Goal: Task Accomplishment & Management: Manage account settings

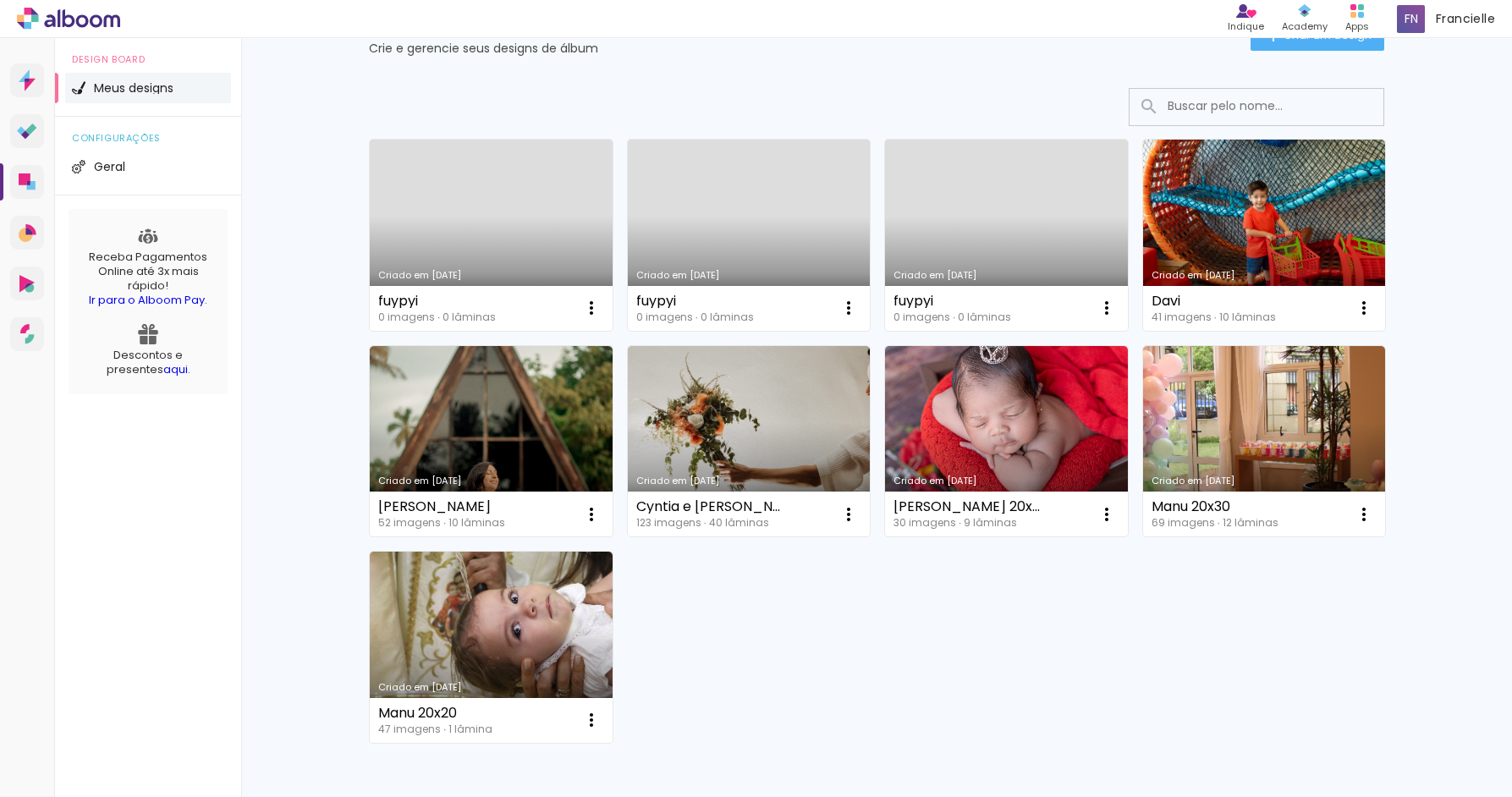
scroll to position [104, 0]
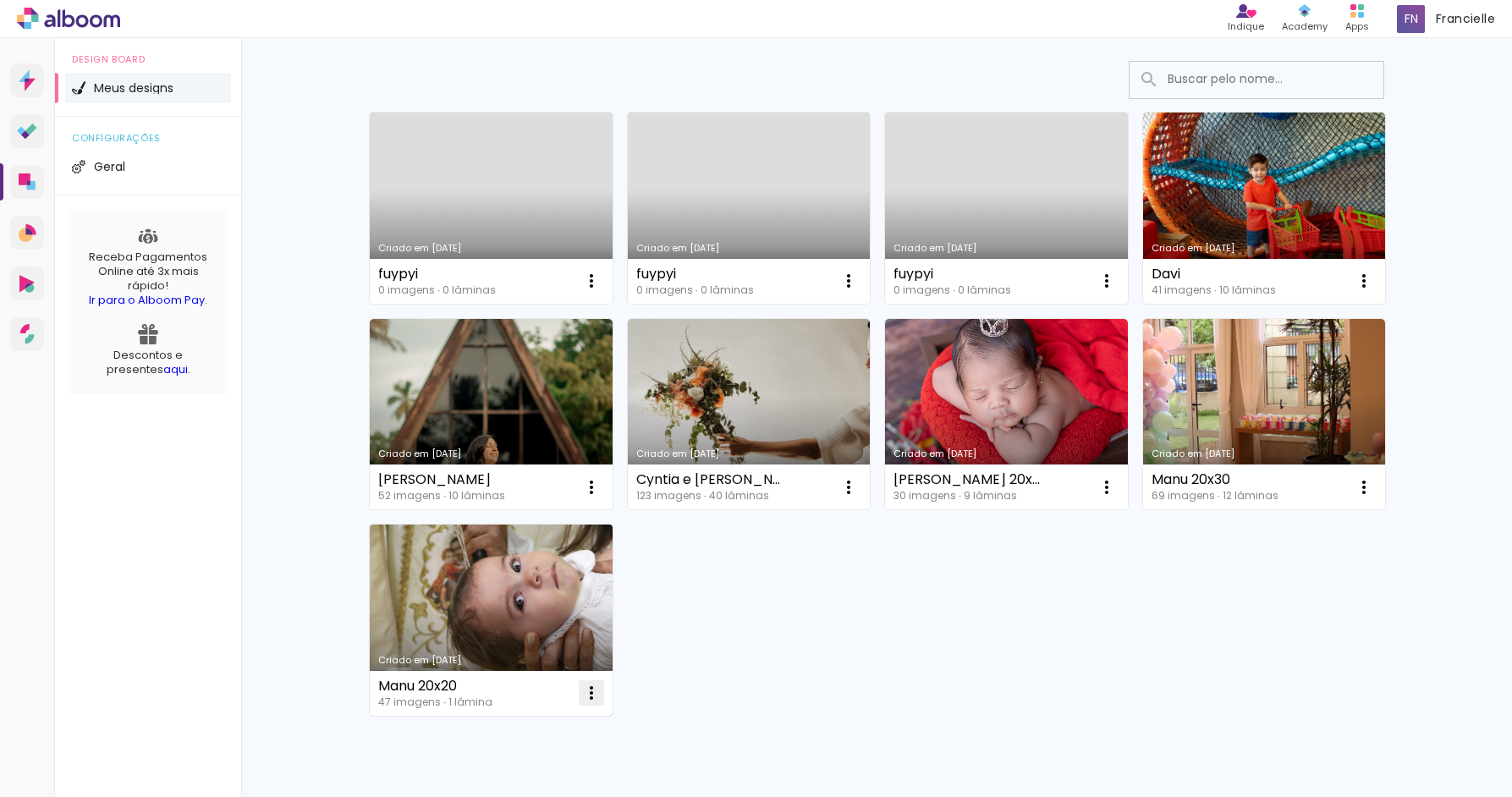
click at [587, 291] on iron-icon at bounding box center [590, 280] width 20 height 20
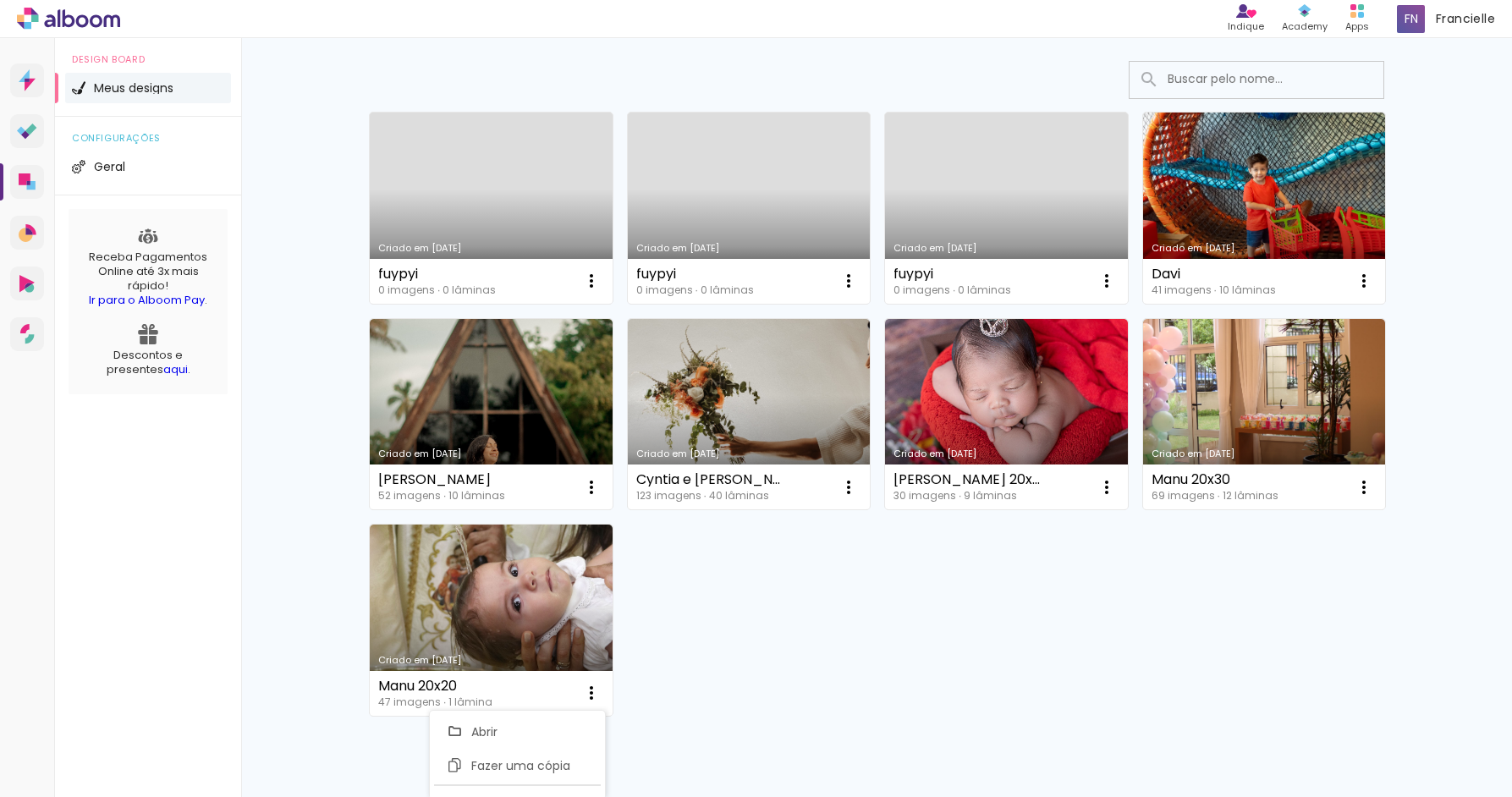
click at [739, 717] on div "Mais álbuns" at bounding box center [876, 735] width 1015 height 41
click at [582, 267] on paper-icon-button at bounding box center [591, 280] width 34 height 34
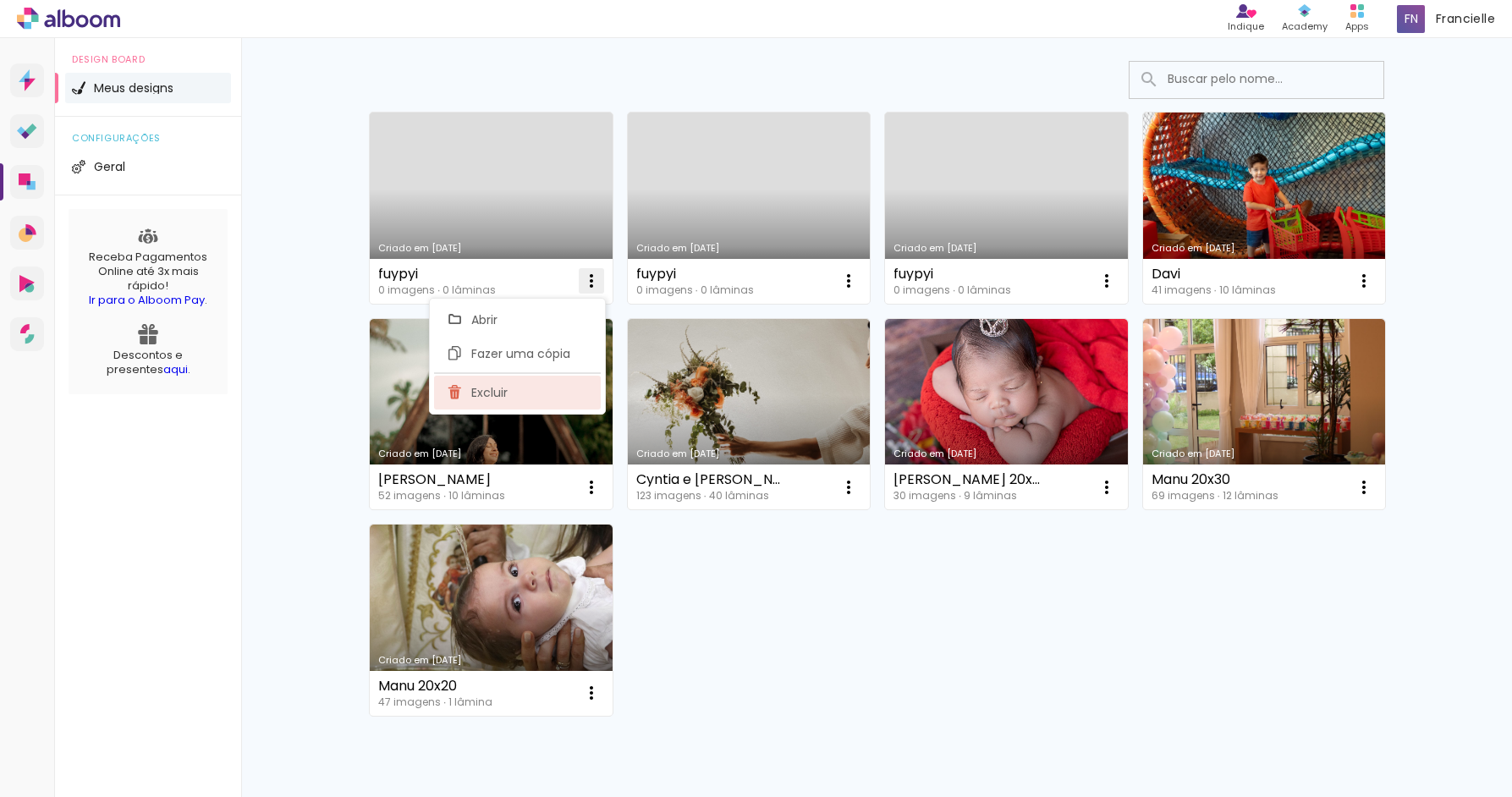
click at [525, 395] on paper-item "Excluir" at bounding box center [518, 392] width 166 height 34
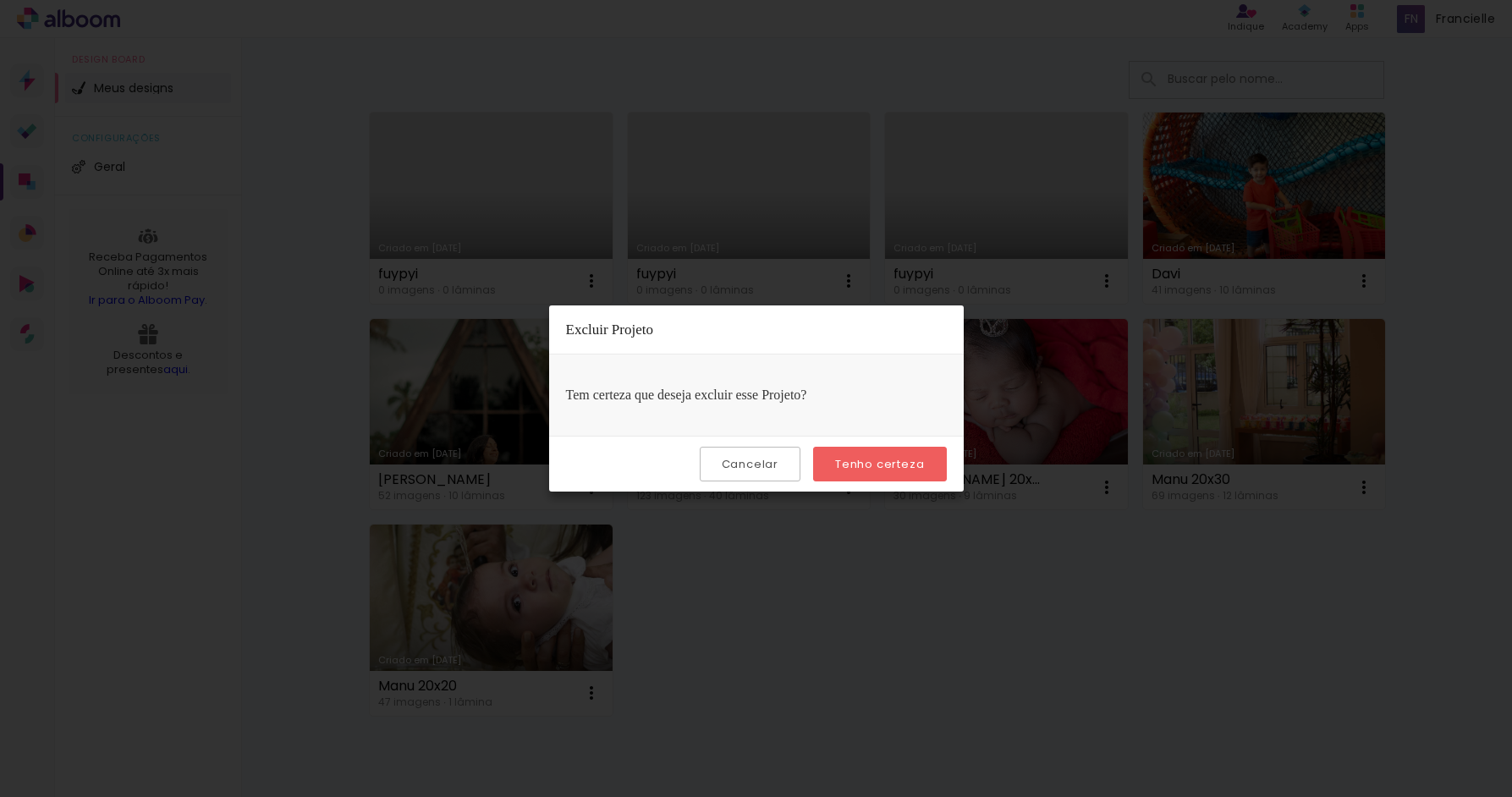
click at [0, 0] on slot "Tenho certeza" at bounding box center [0, 0] width 0 height 0
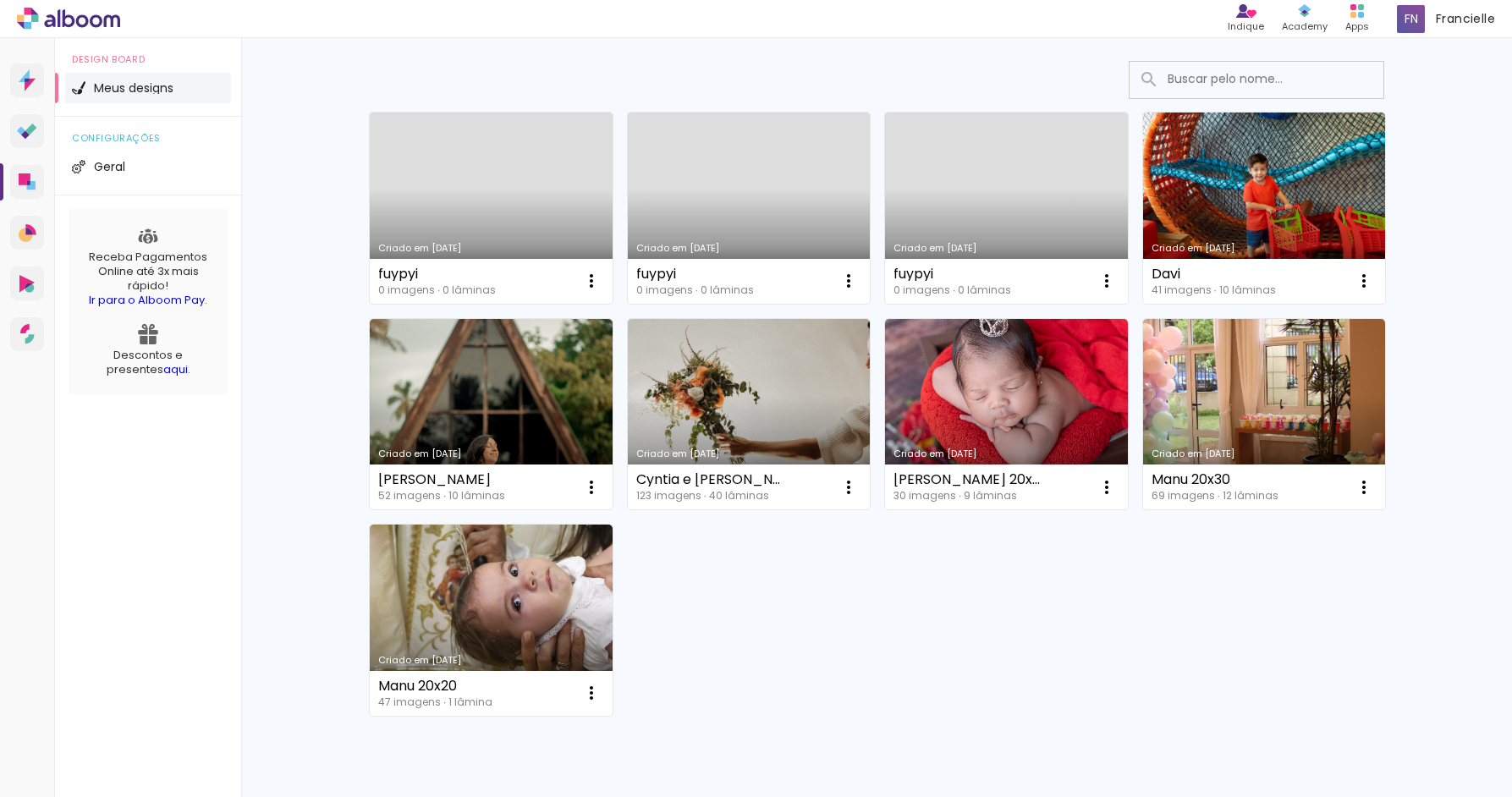
scroll to position [0, 0]
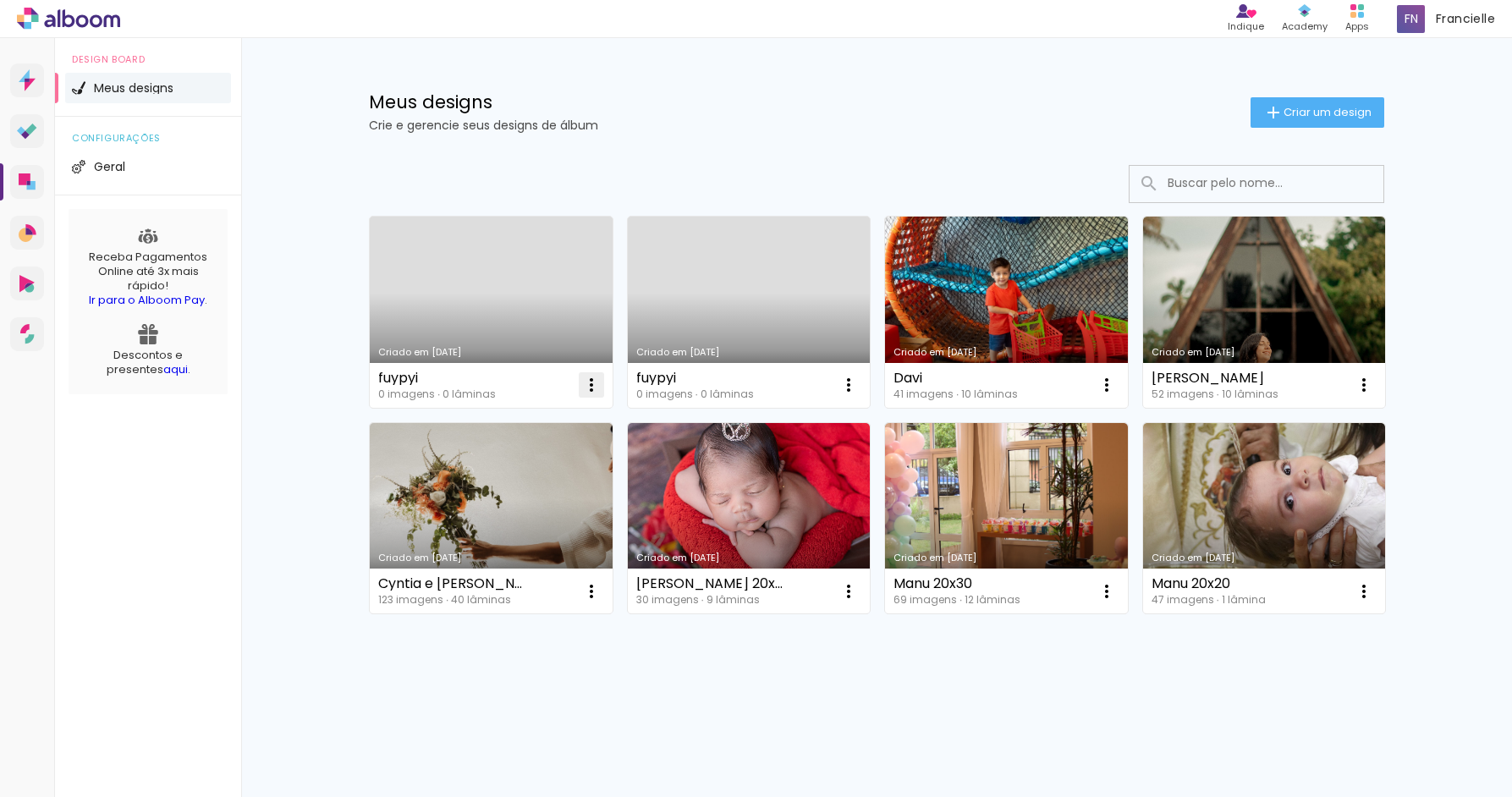
click at [592, 385] on iron-icon at bounding box center [590, 384] width 20 height 20
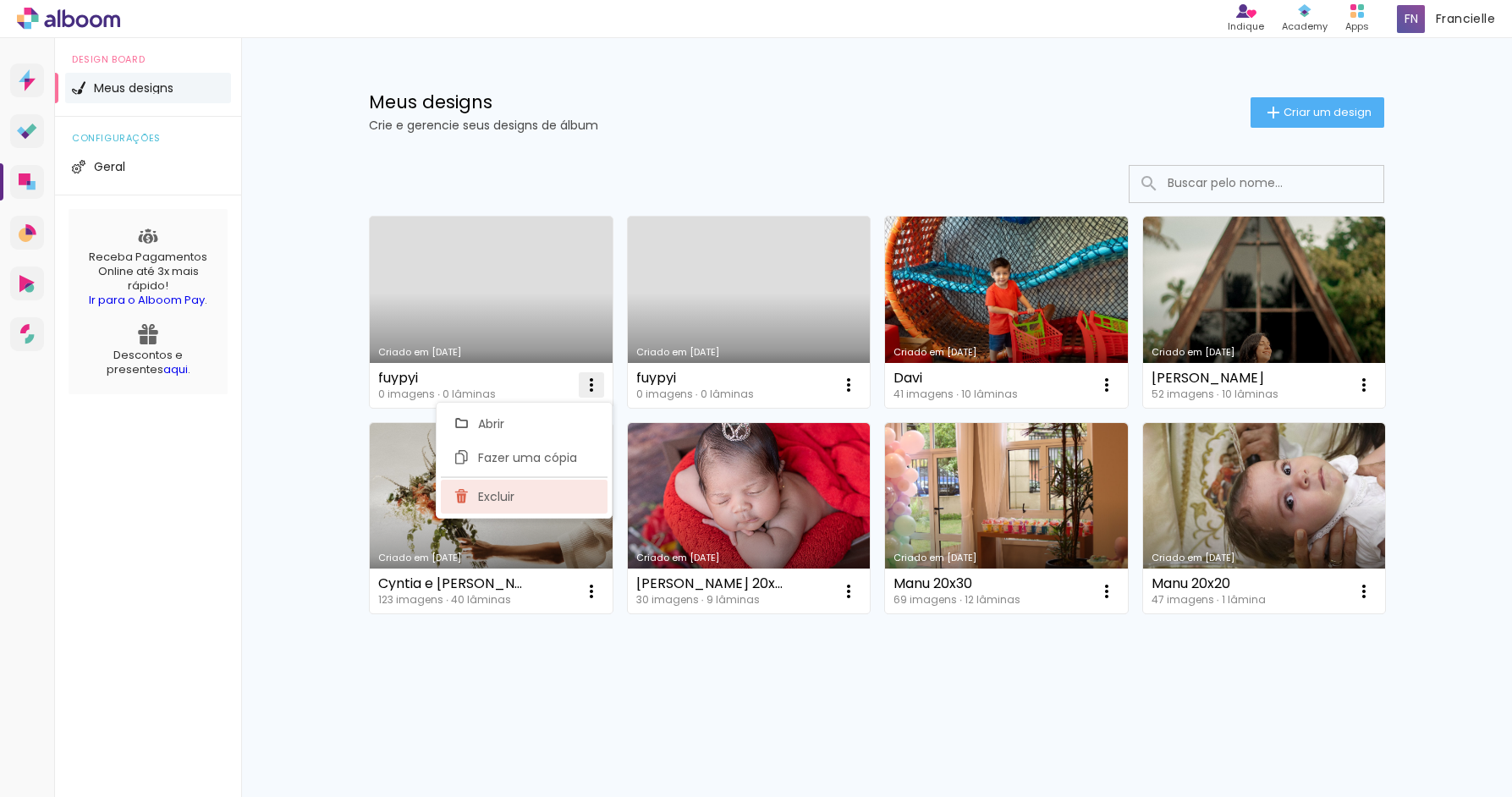
click at [578, 506] on paper-item "Excluir" at bounding box center [524, 496] width 166 height 34
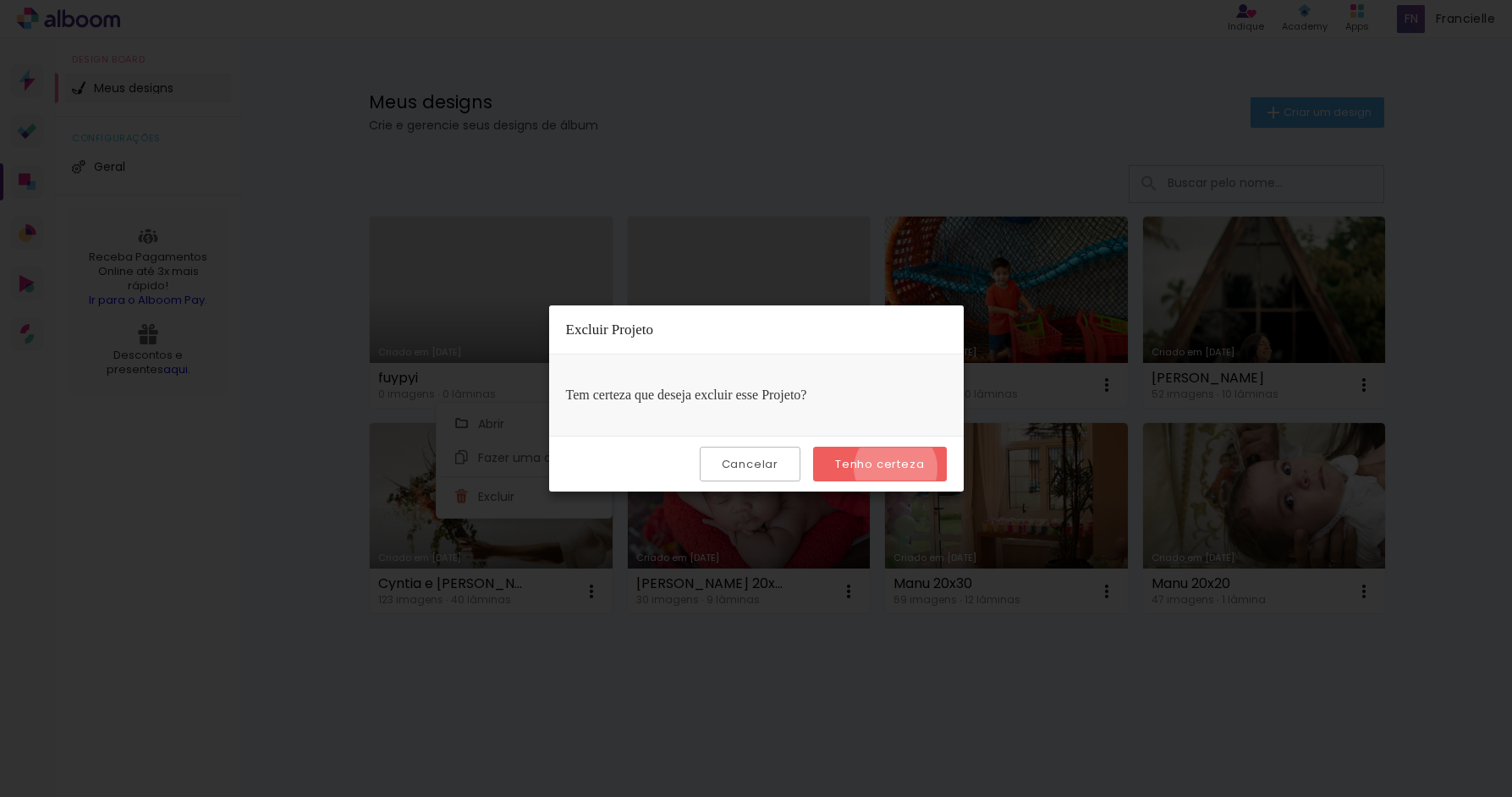
click at [0, 0] on slot "Tenho certeza" at bounding box center [0, 0] width 0 height 0
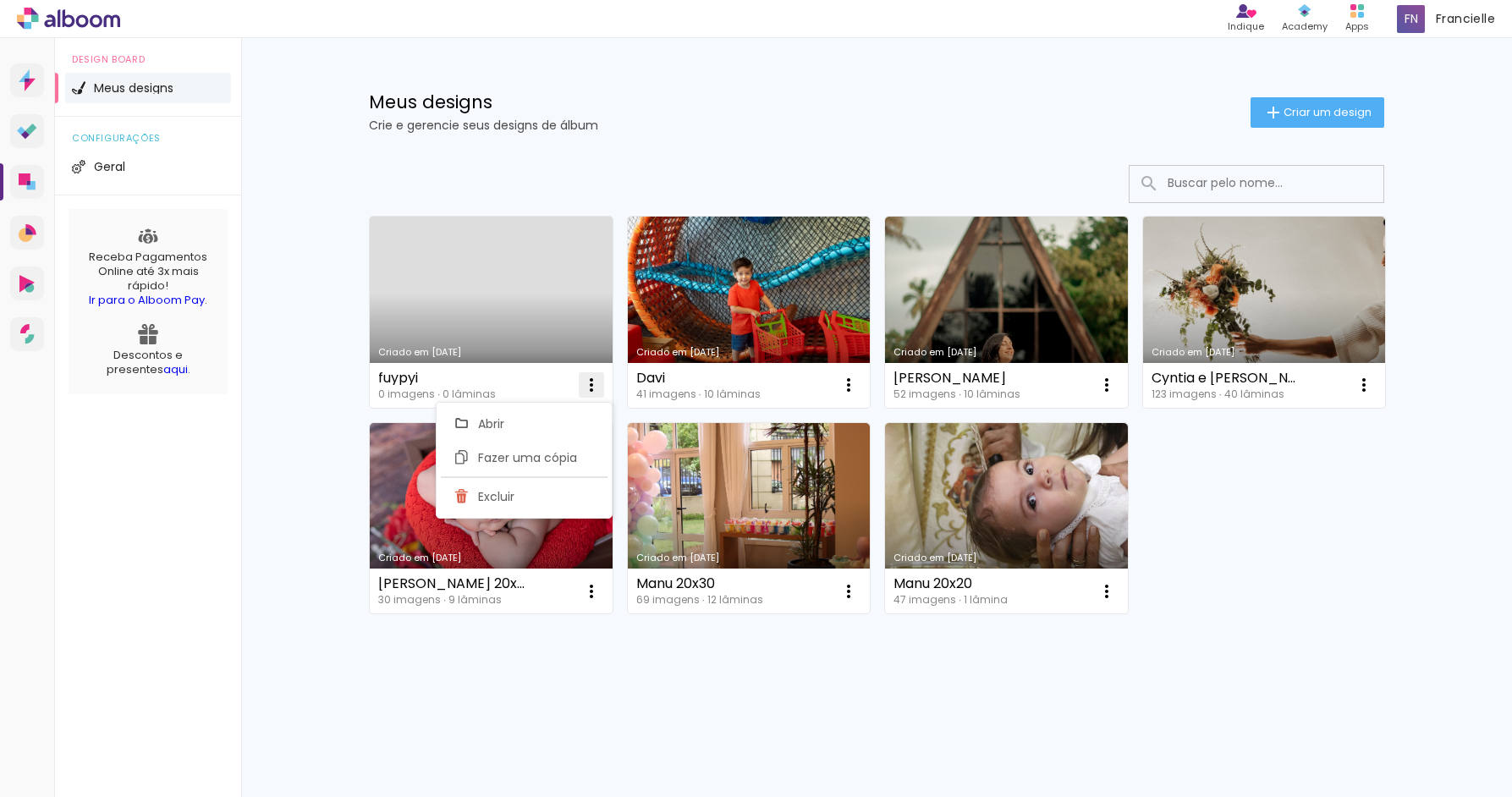
click at [592, 376] on iron-icon at bounding box center [590, 384] width 20 height 20
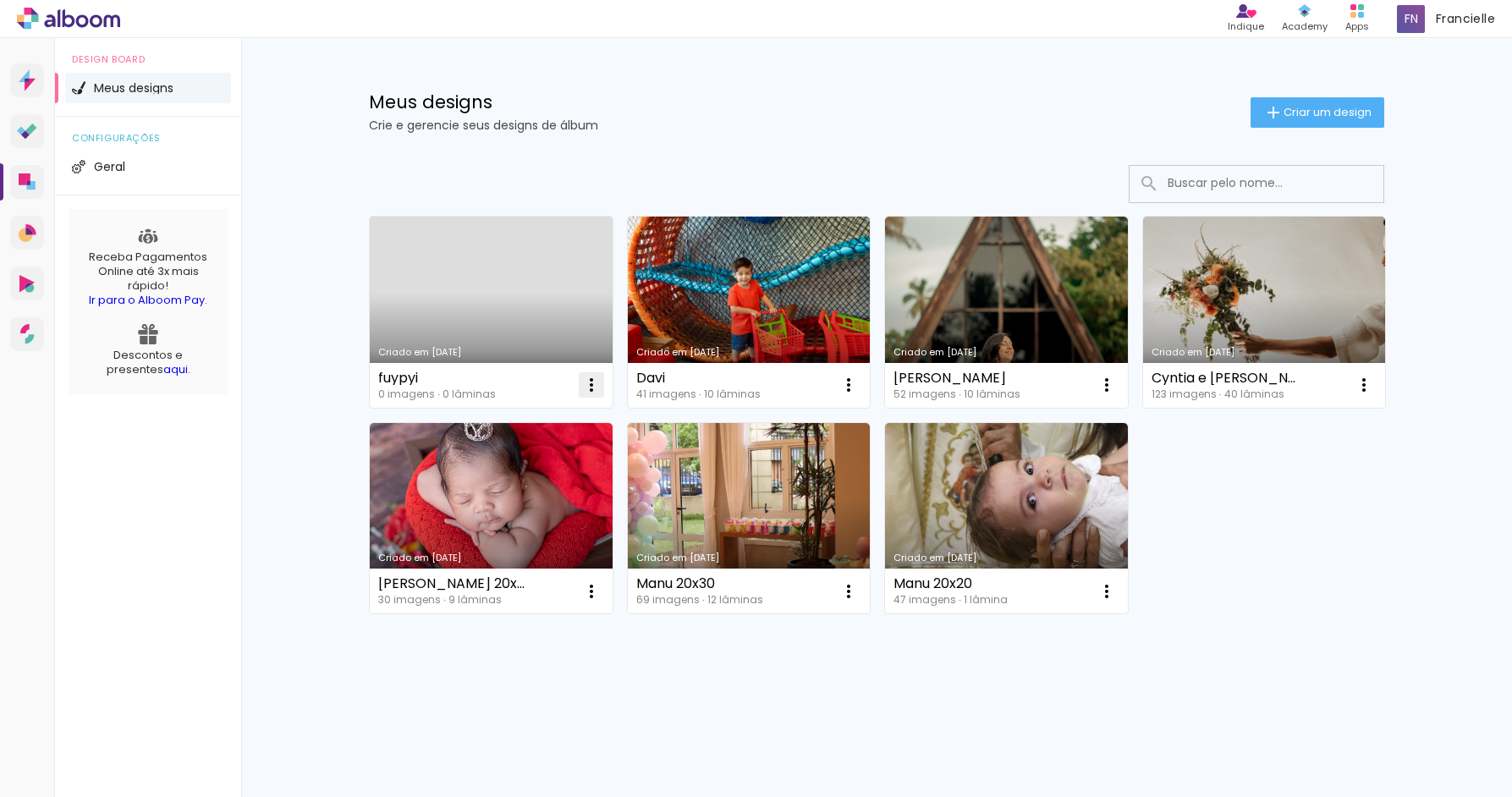
click at [590, 390] on iron-icon at bounding box center [590, 384] width 20 height 20
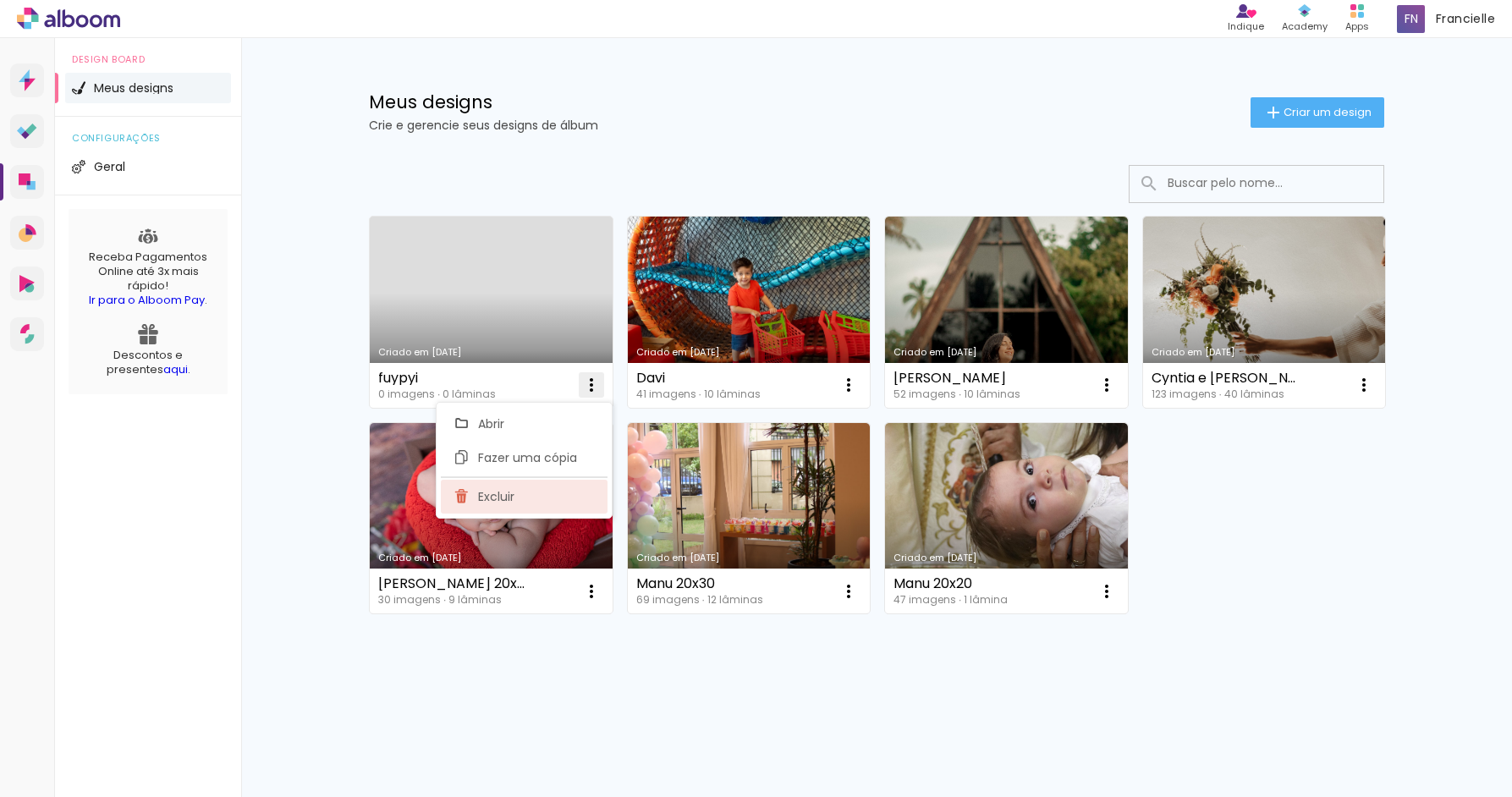
click at [568, 505] on paper-item "Excluir" at bounding box center [524, 496] width 166 height 34
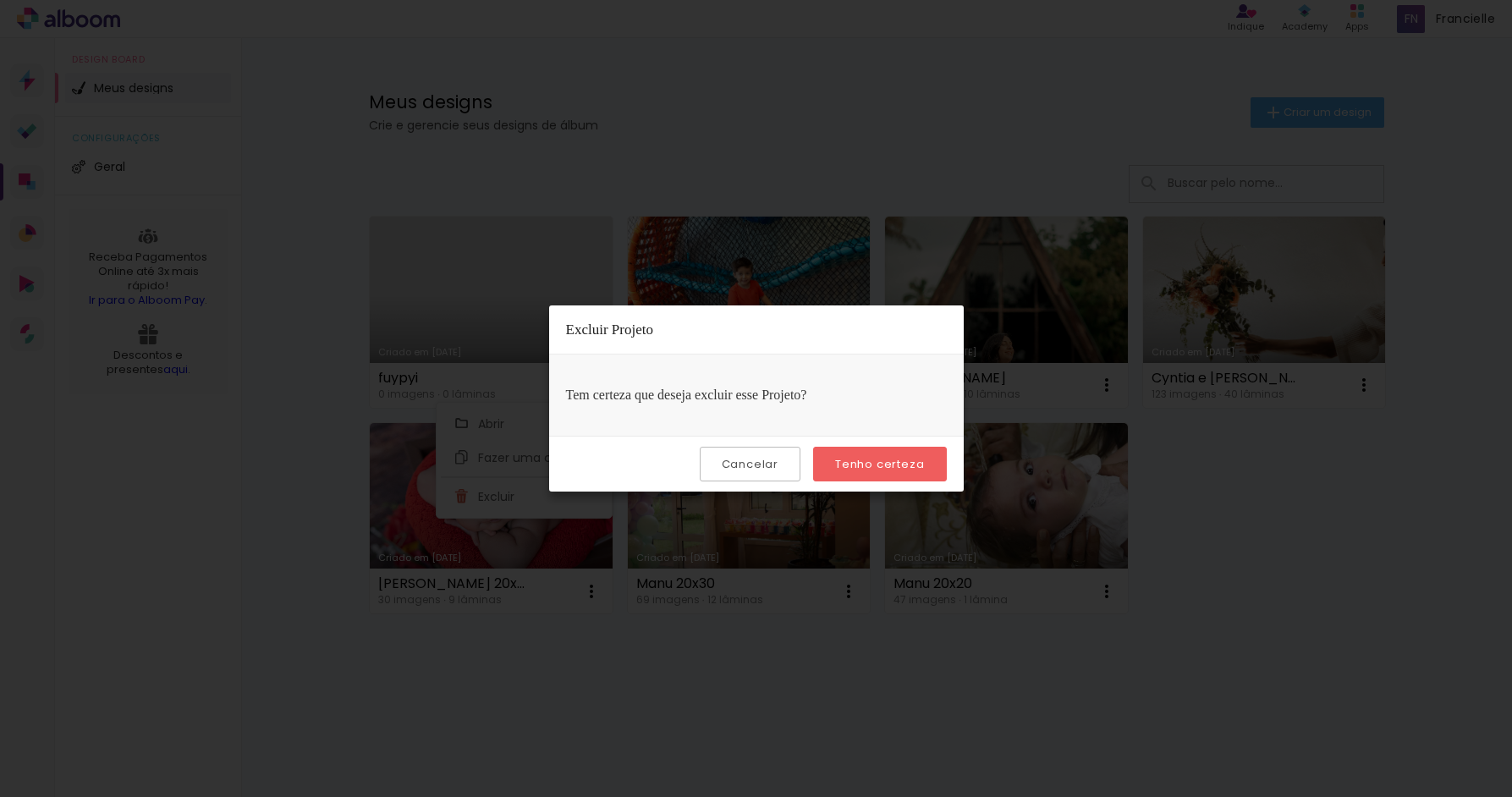
click at [0, 0] on slot "Tenho certeza" at bounding box center [0, 0] width 0 height 0
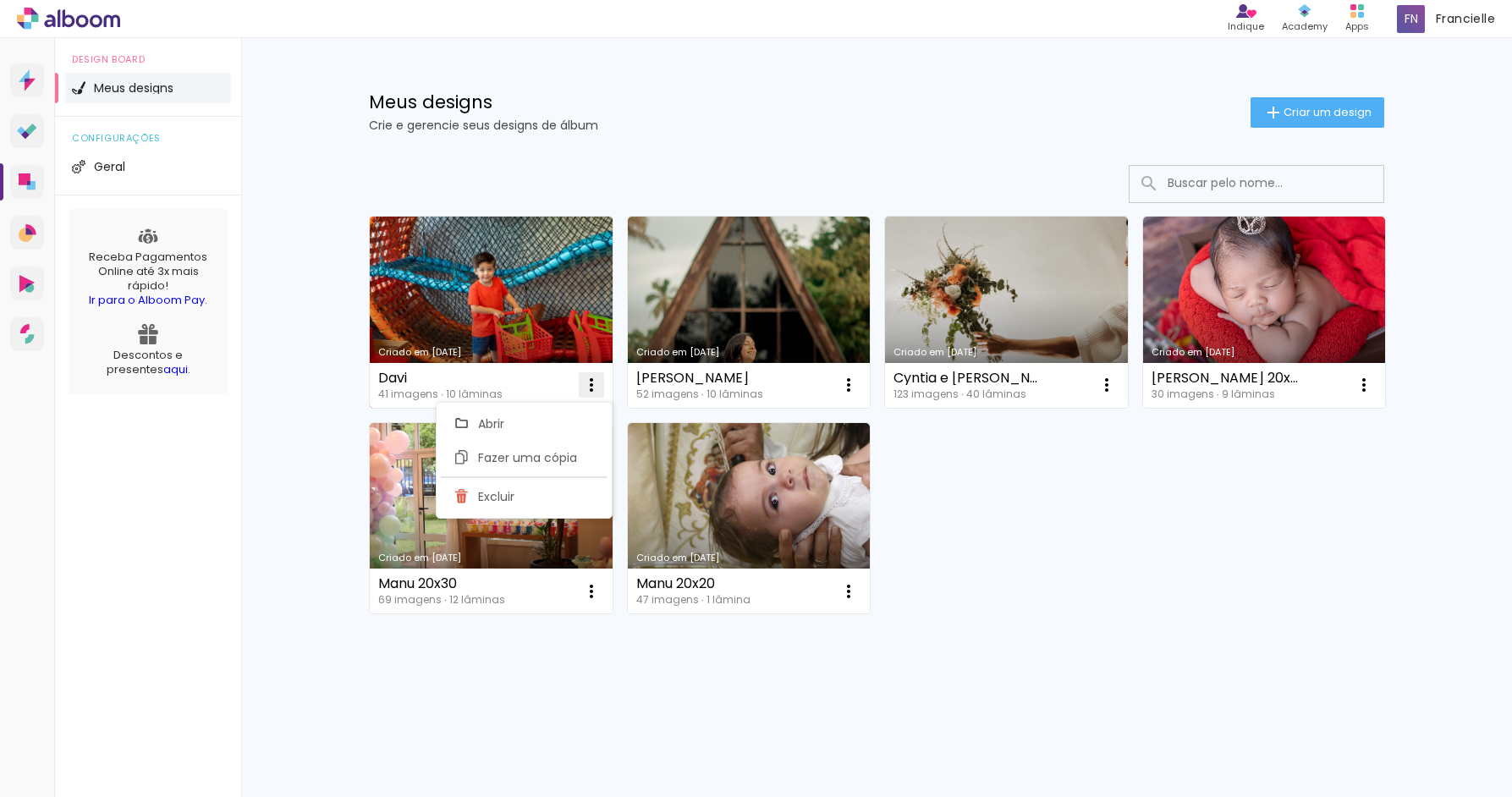
click at [588, 381] on iron-icon at bounding box center [590, 384] width 20 height 20
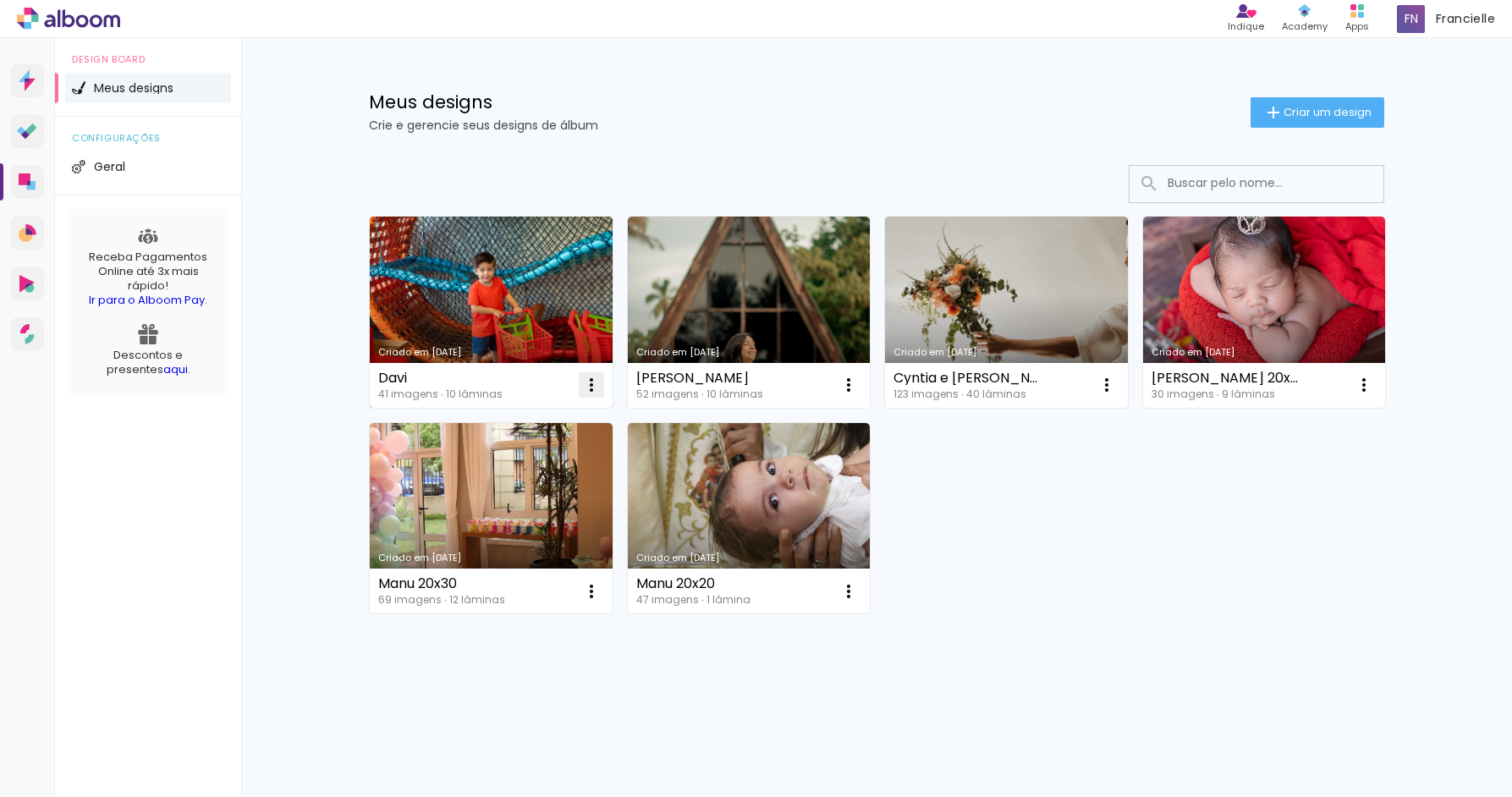
click at [592, 391] on iron-icon at bounding box center [590, 384] width 20 height 20
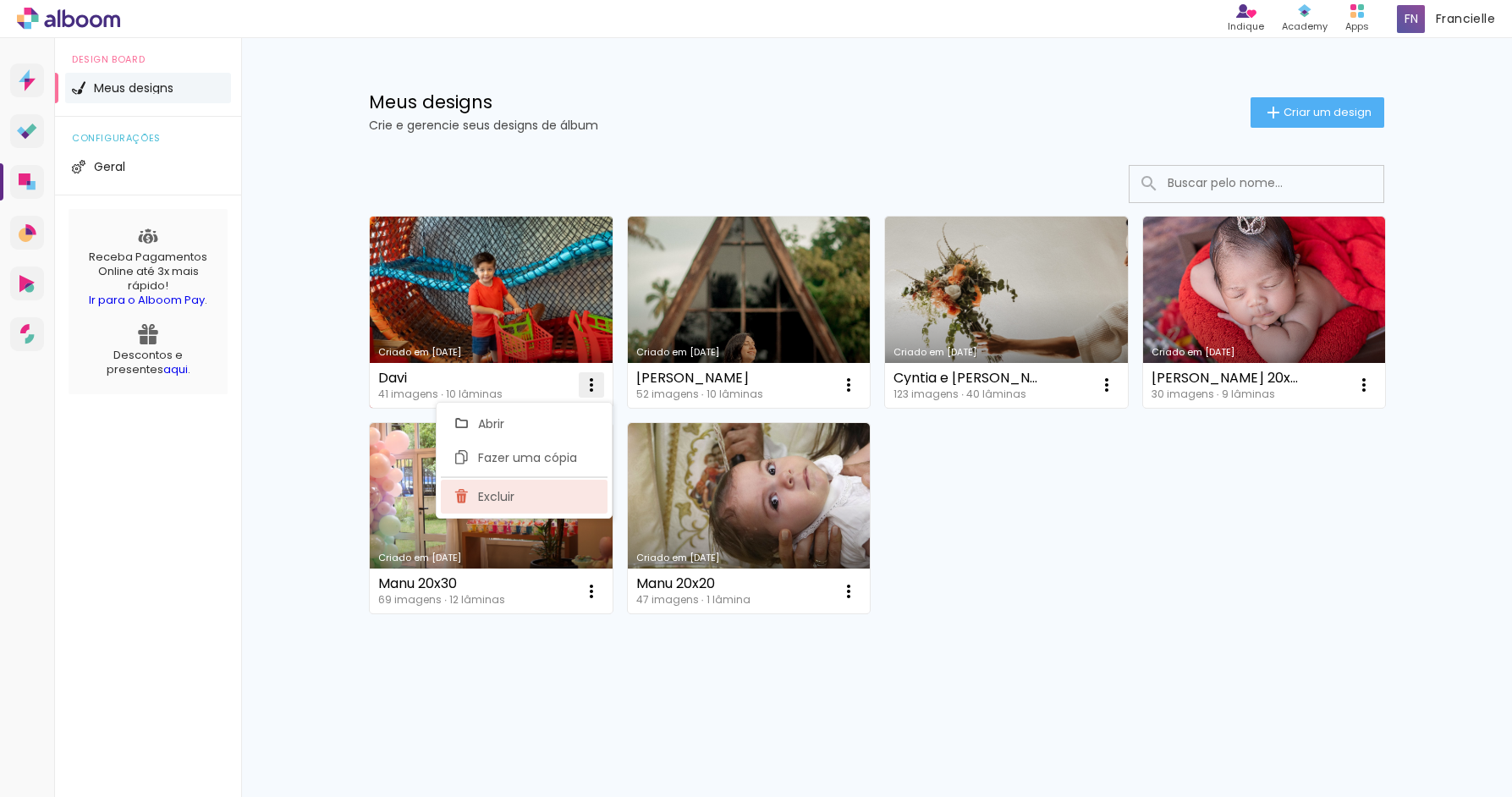
click at [553, 489] on paper-item "Excluir" at bounding box center [524, 496] width 166 height 34
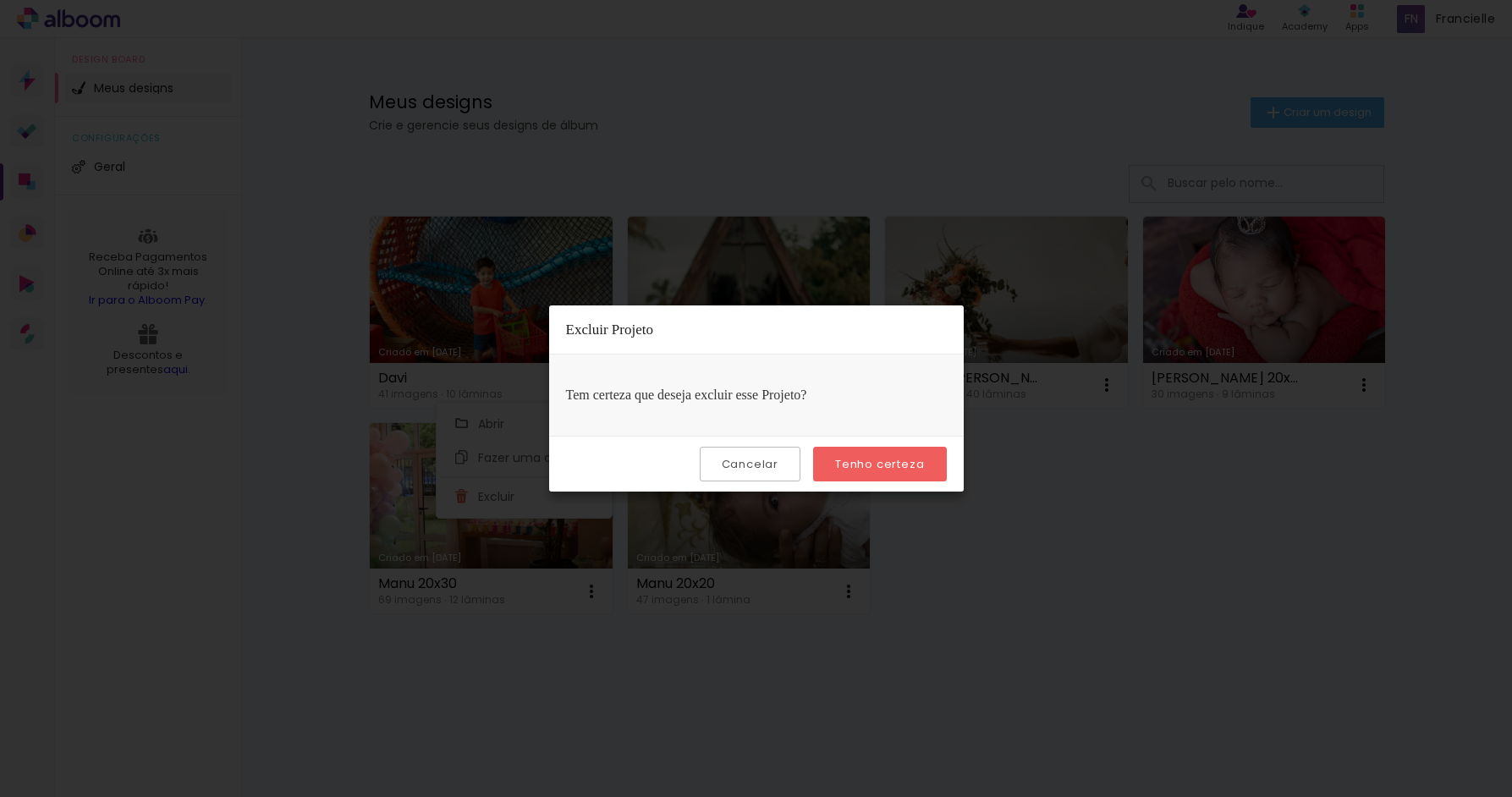
click at [0, 0] on slot "Tenho certeza" at bounding box center [0, 0] width 0 height 0
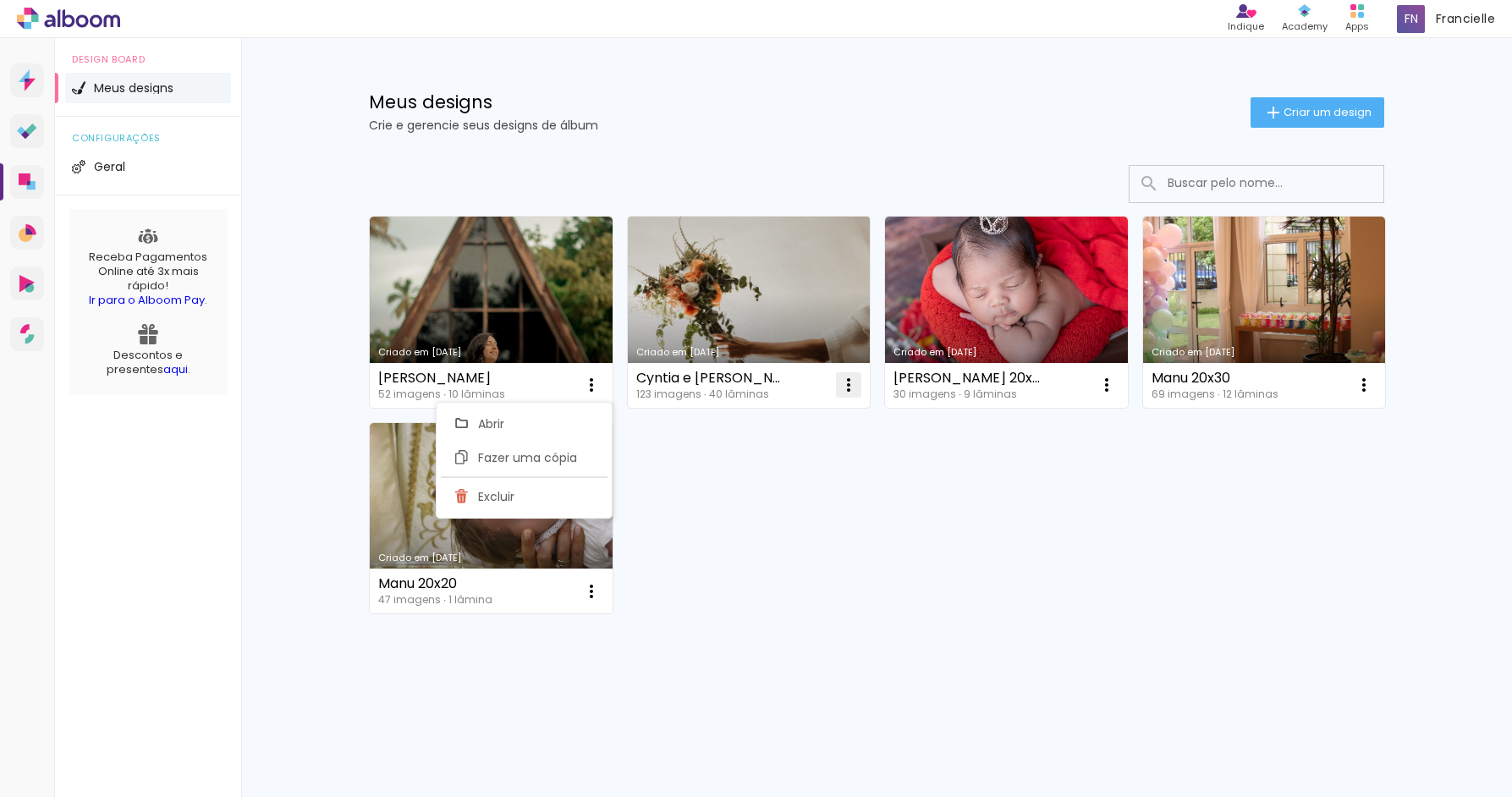
click at [602, 389] on iron-icon at bounding box center [590, 384] width 20 height 20
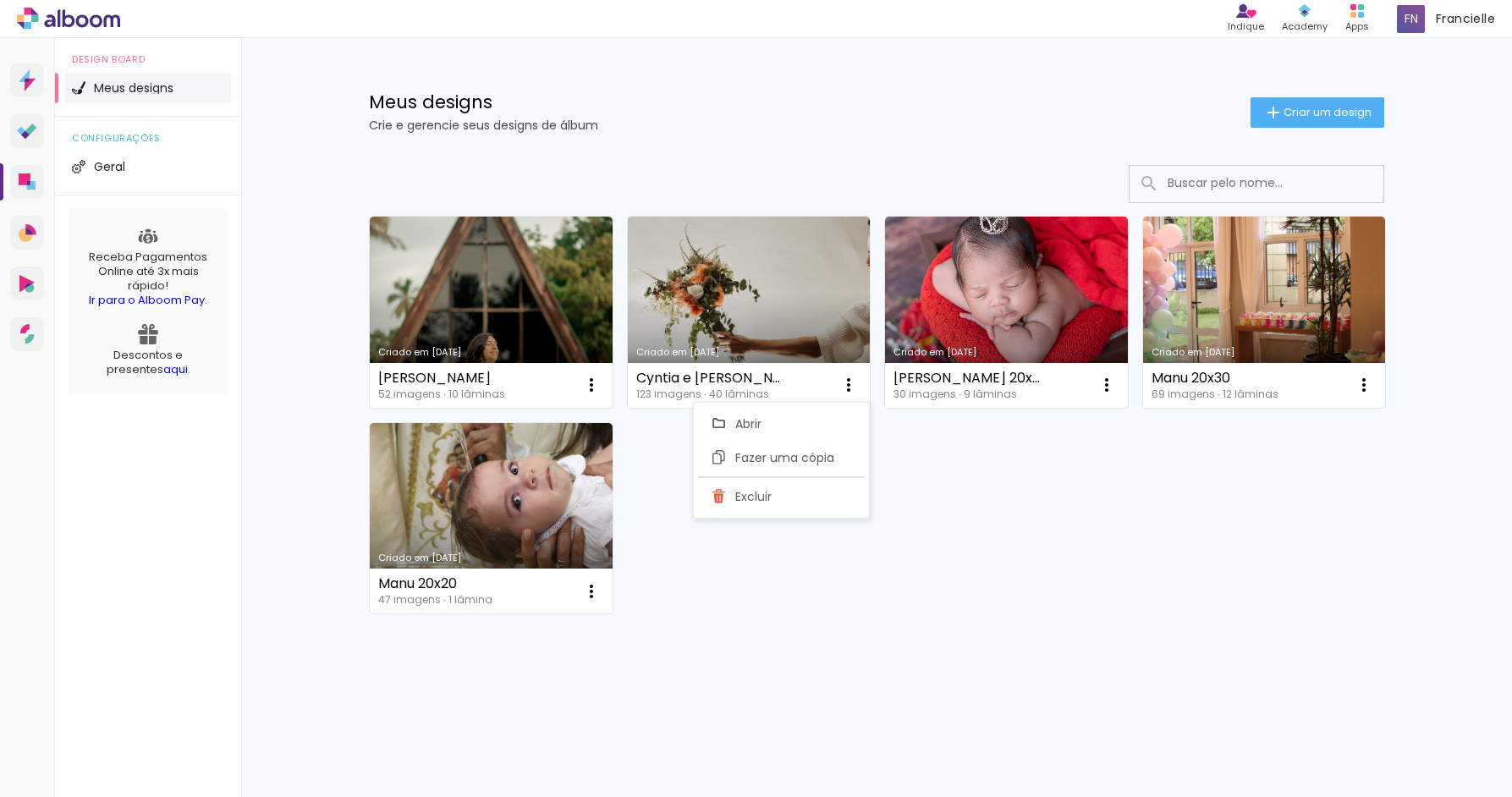
click at [947, 455] on div "Criado em 18/04/24 Elisa 52 imagens ∙ 10 lâminas Abrir Fazer uma cópia Excluir …" at bounding box center [877, 414] width 1031 height 412
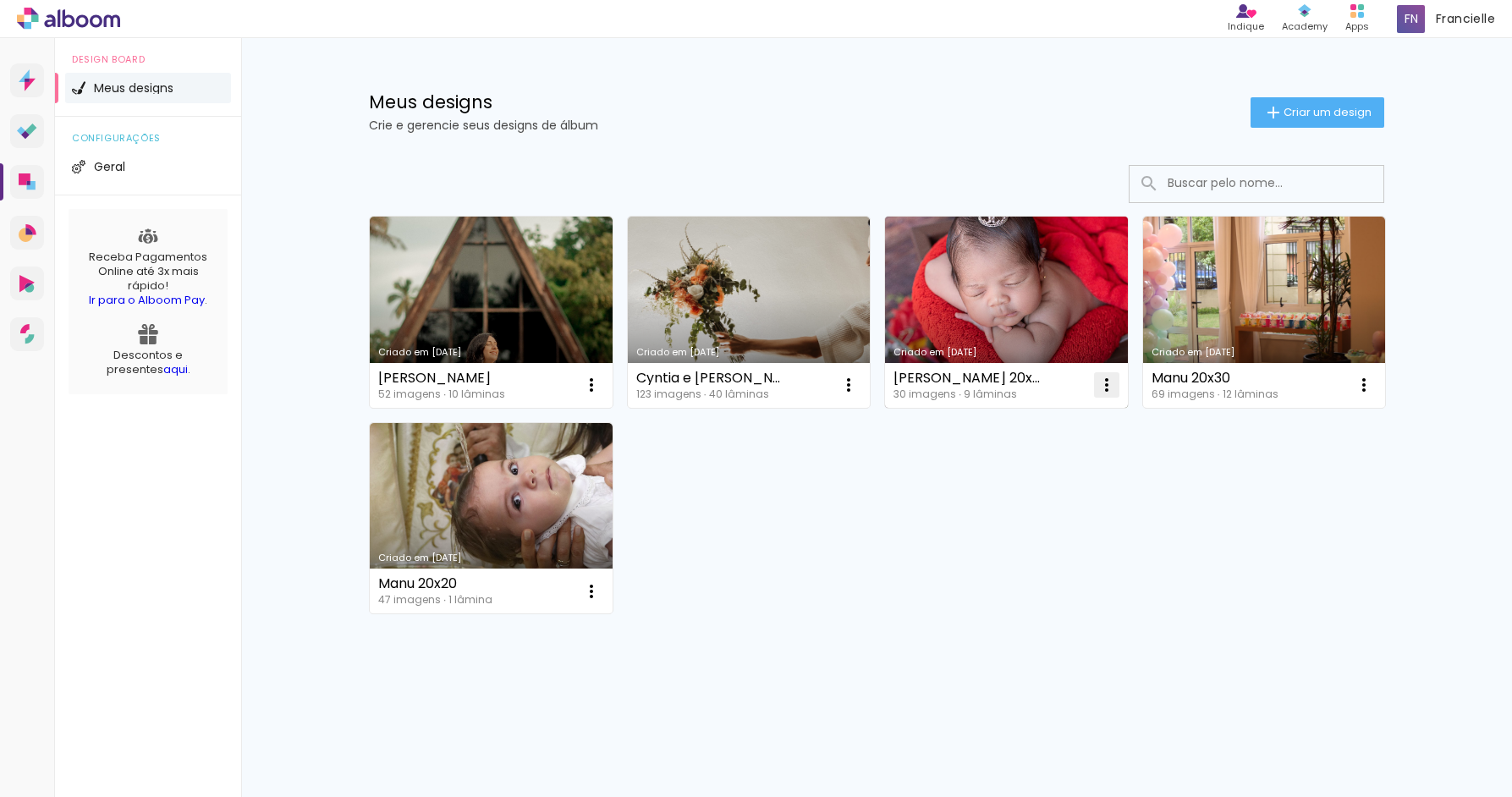
click at [602, 376] on iron-icon at bounding box center [590, 384] width 20 height 20
click at [1045, 491] on paper-item "Excluir" at bounding box center [1040, 496] width 166 height 34
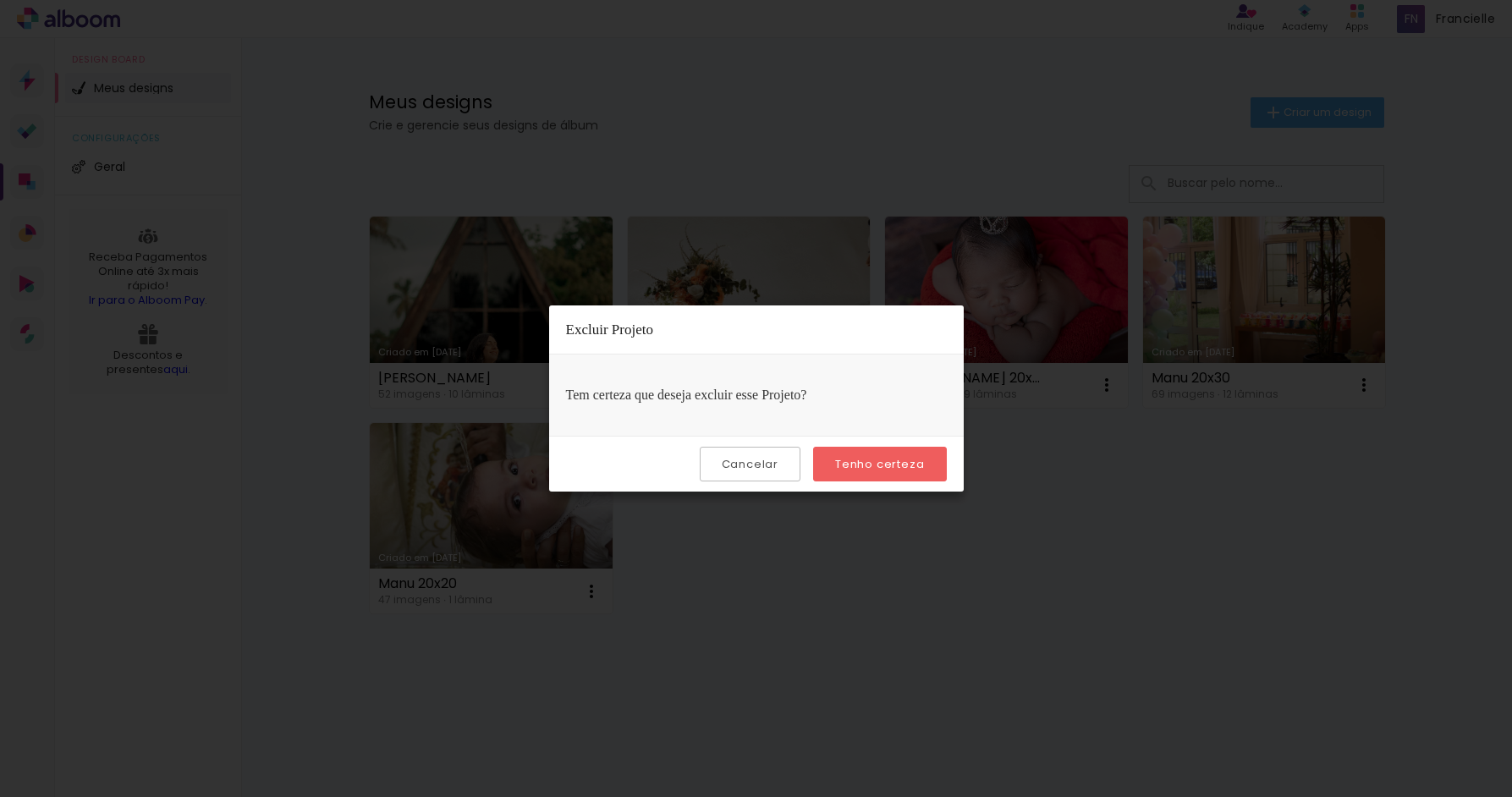
click at [937, 460] on paper-button "Tenho certeza" at bounding box center [879, 464] width 133 height 35
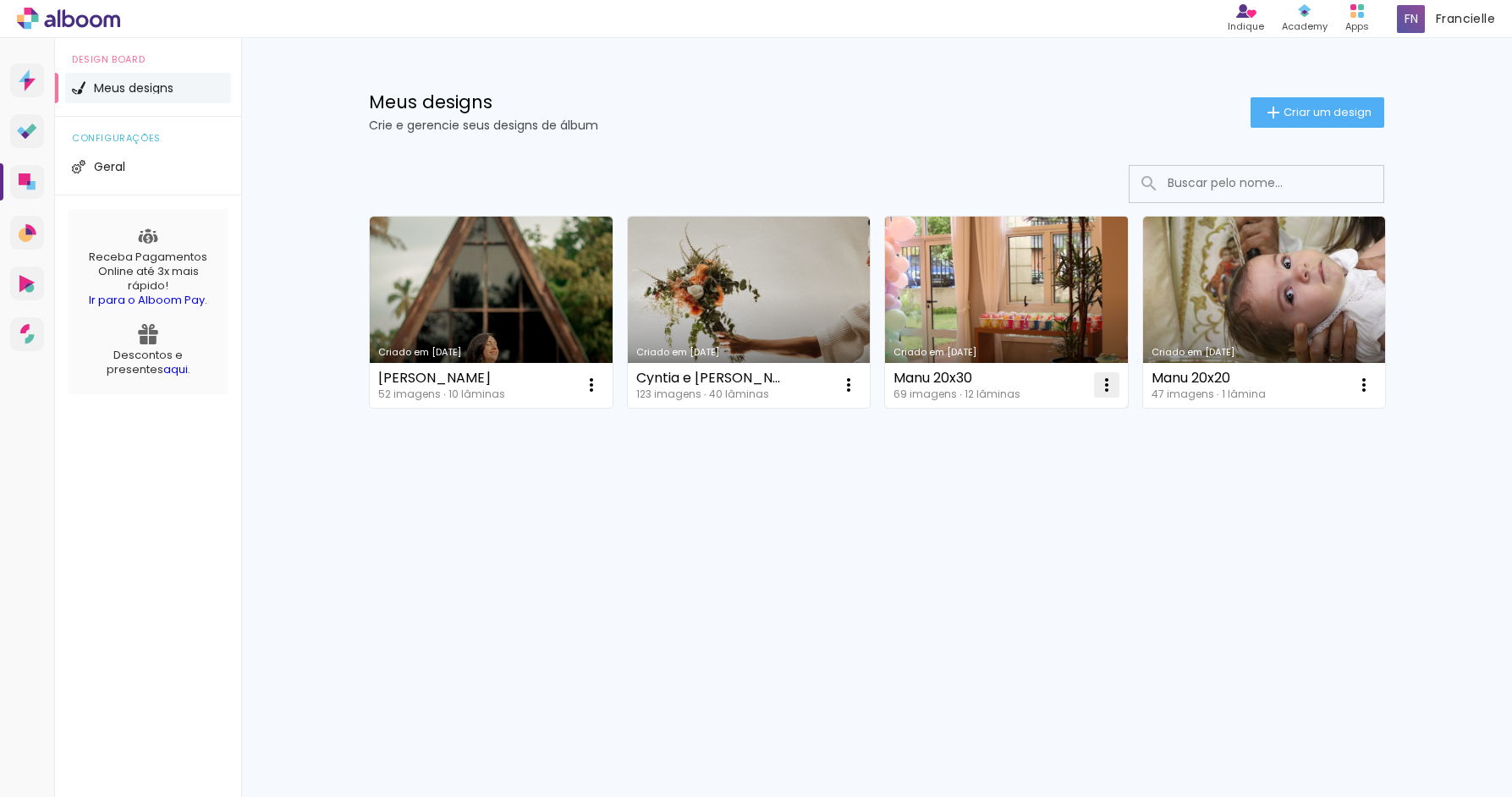
click at [602, 384] on iron-icon at bounding box center [590, 384] width 20 height 20
click at [1000, 493] on span "Excluir" at bounding box center [1012, 497] width 36 height 12
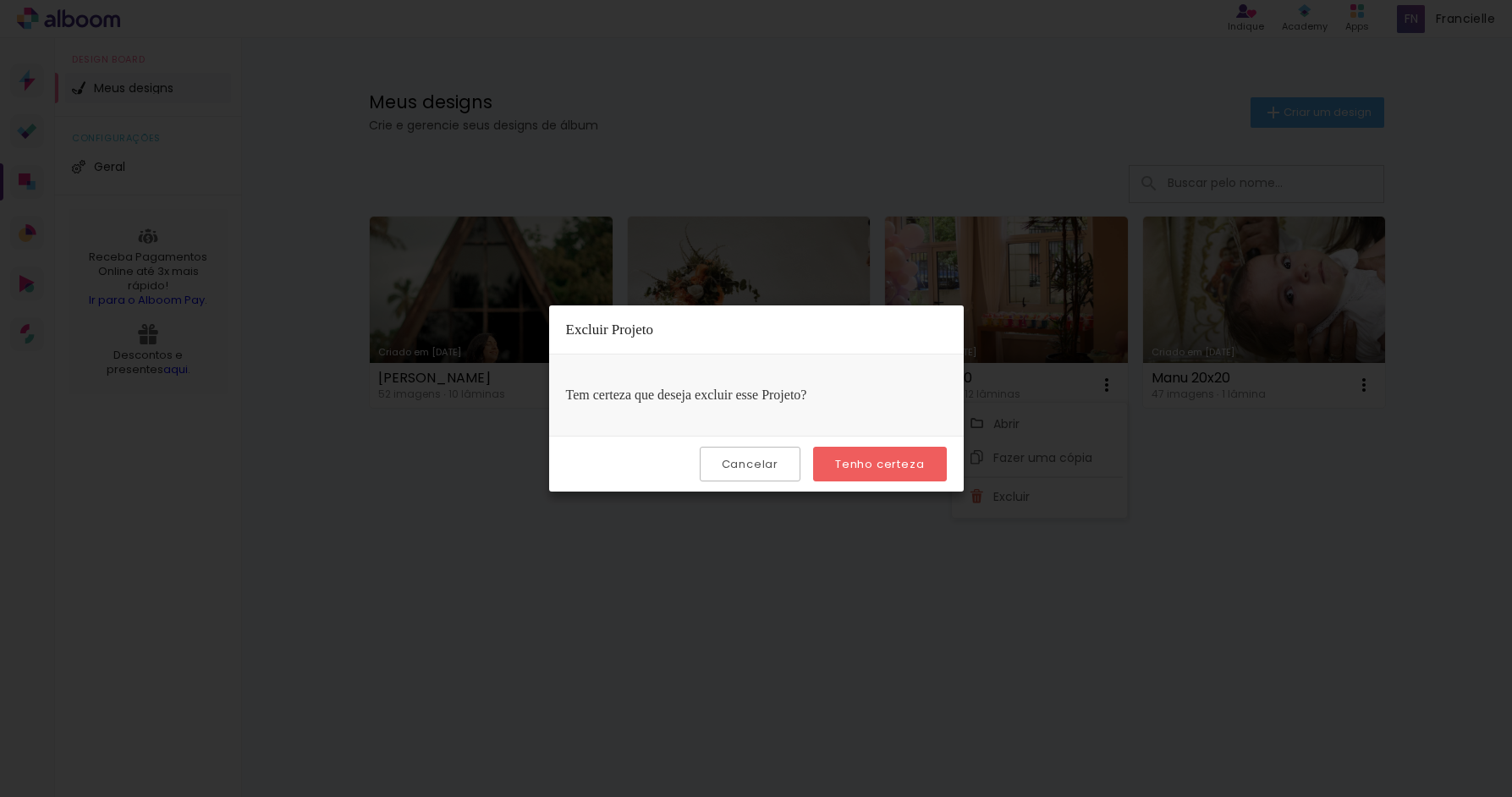
click at [883, 451] on paper-button "Tenho certeza" at bounding box center [879, 464] width 133 height 35
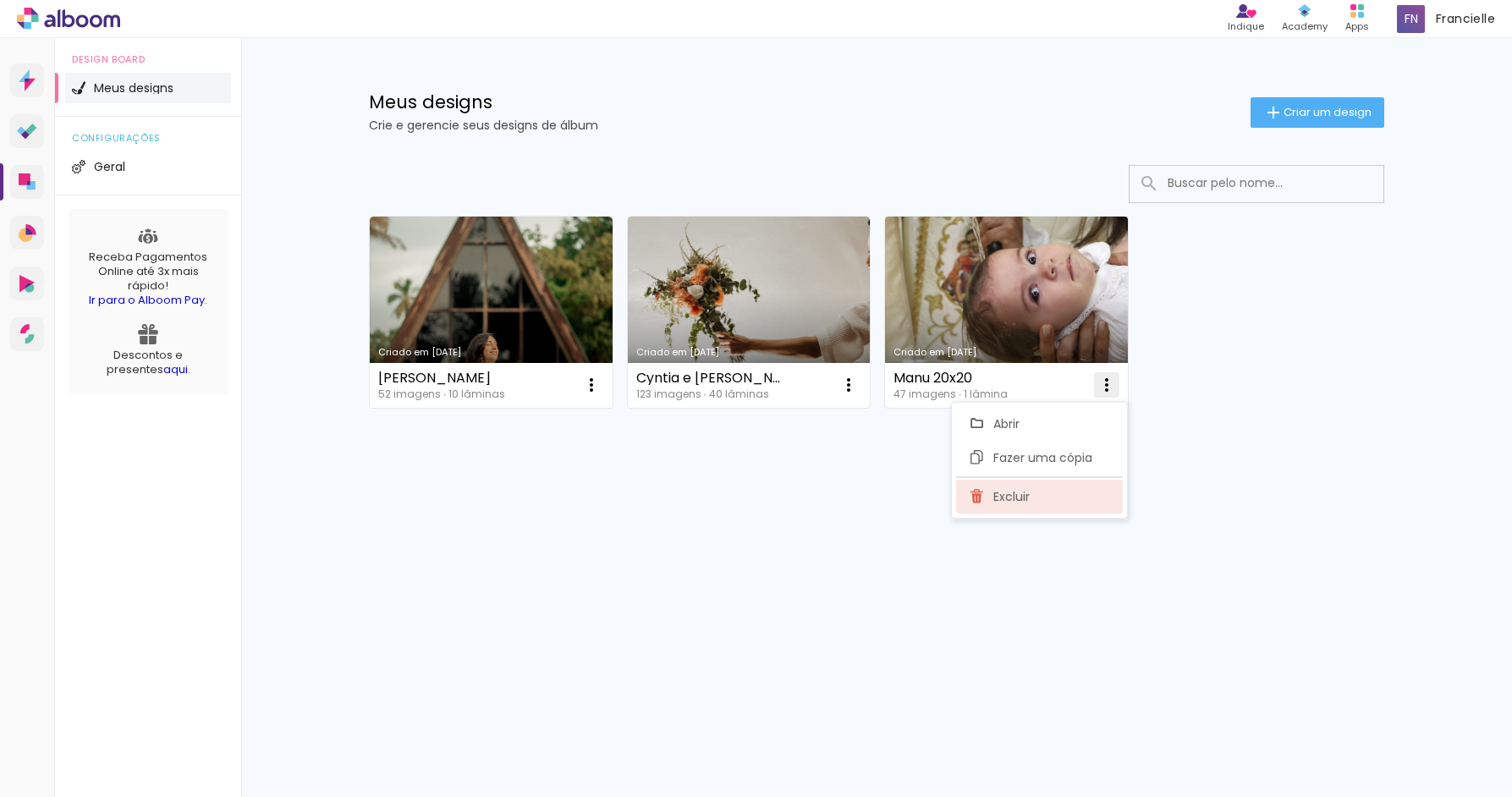
click at [1068, 501] on paper-item "Excluir" at bounding box center [1040, 496] width 166 height 34
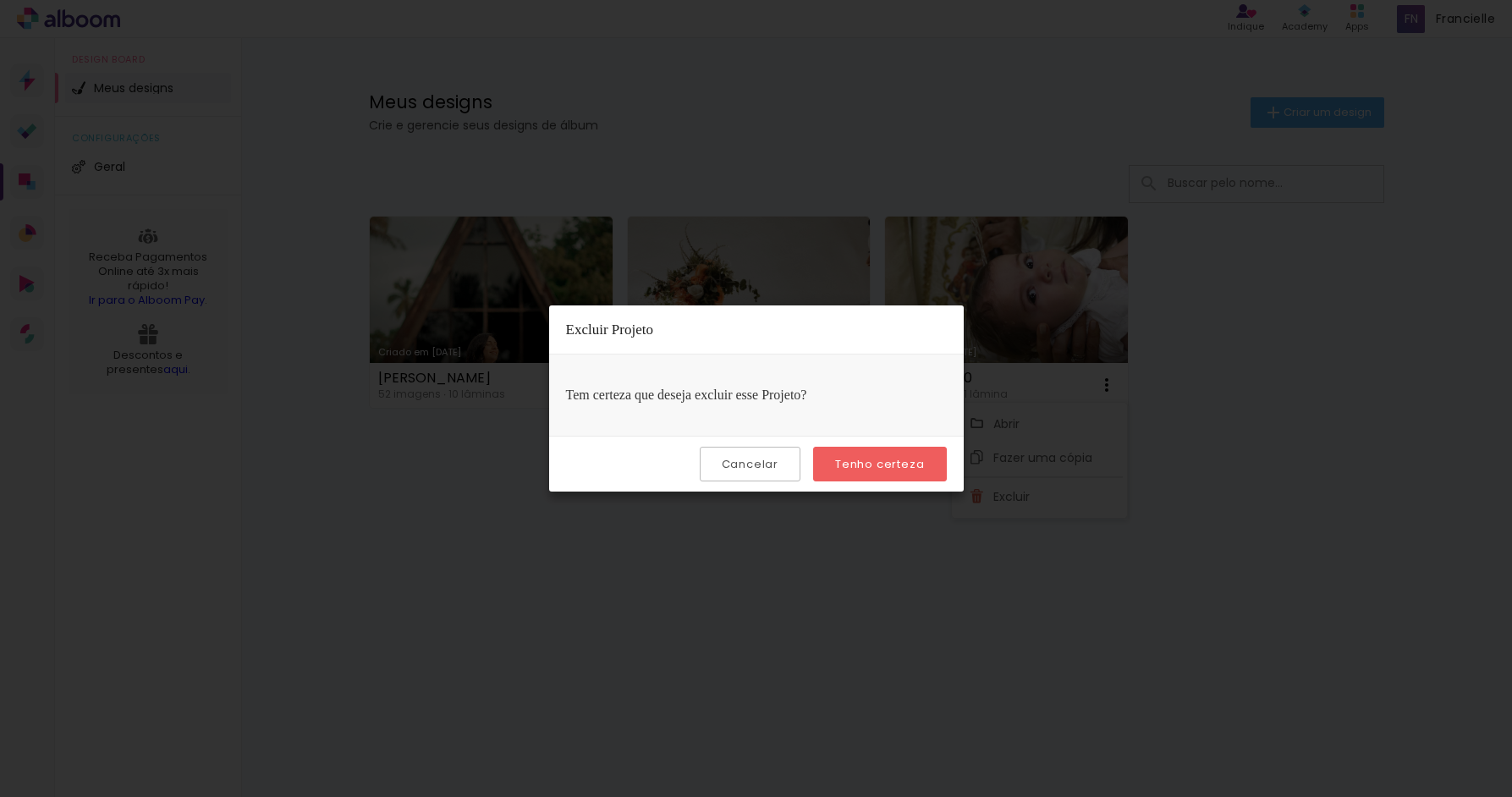
click at [927, 467] on paper-button "Tenho certeza" at bounding box center [879, 464] width 133 height 35
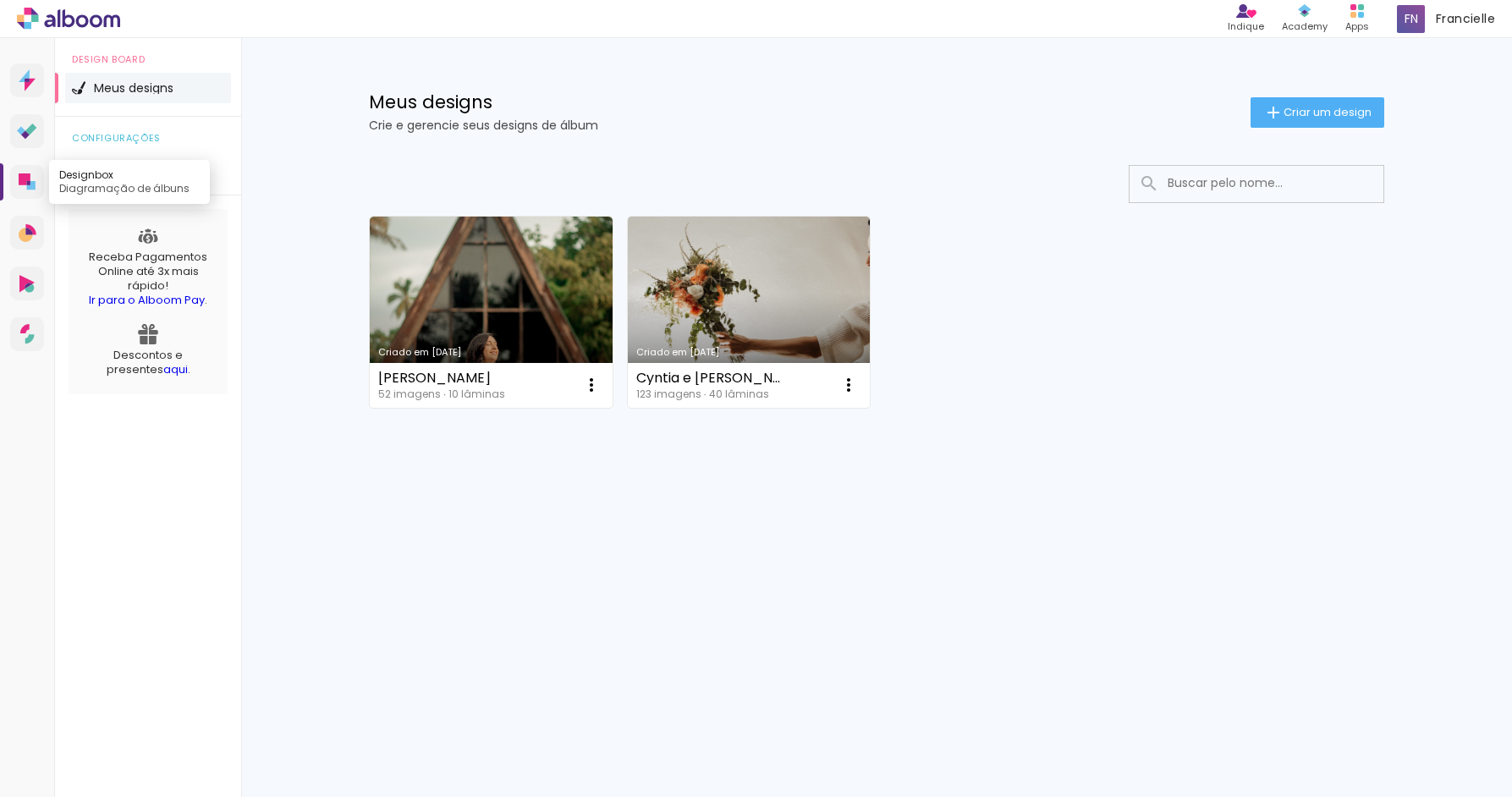
click at [23, 189] on icon at bounding box center [27, 182] width 17 height 17
click at [1361, 22] on div "Apps" at bounding box center [1357, 26] width 23 height 15
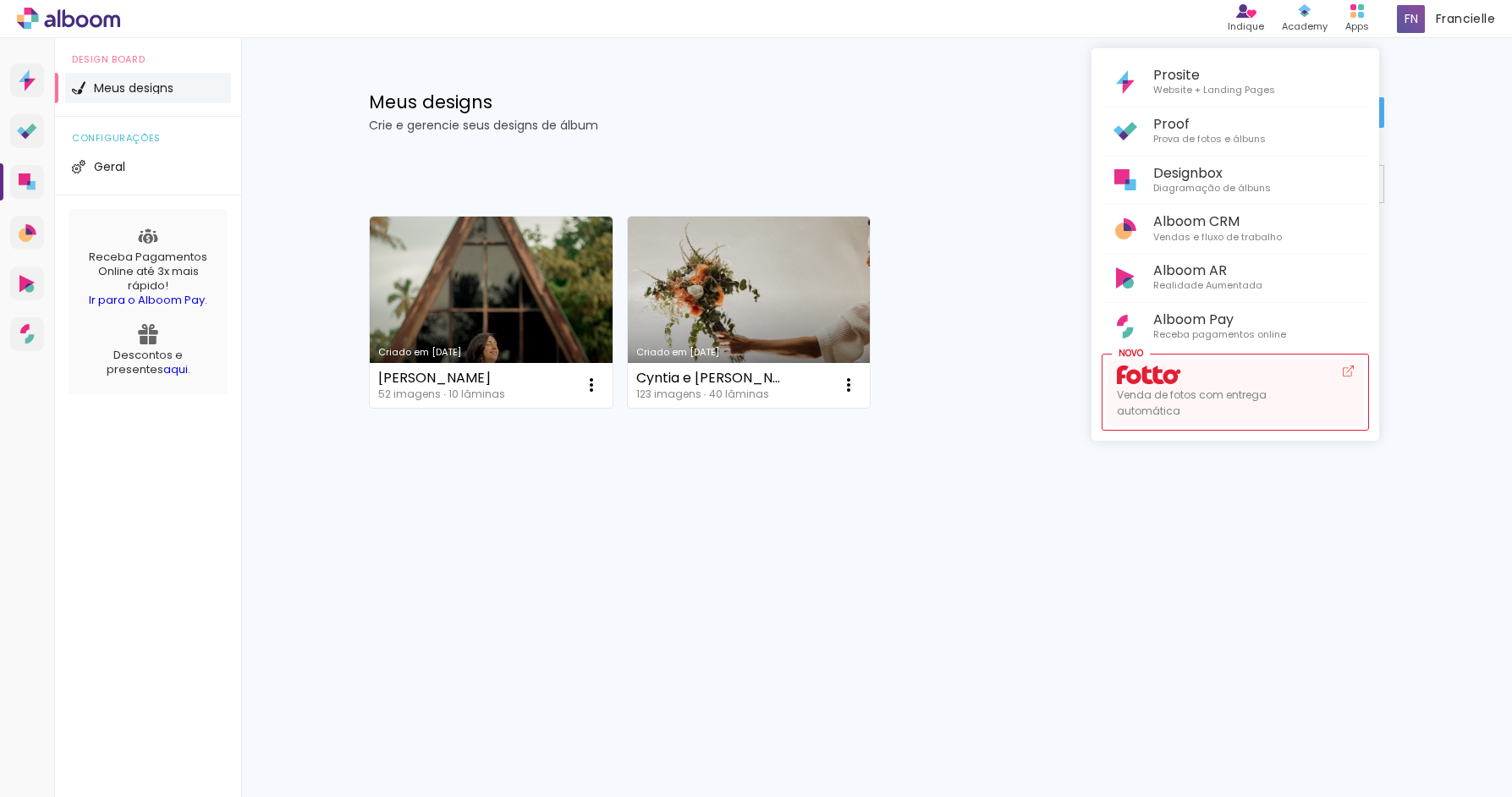
click at [1119, 387] on span "Venda de fotos com entrega automática" at bounding box center [1222, 402] width 212 height 32
click at [154, 362] on div at bounding box center [756, 398] width 1512 height 797
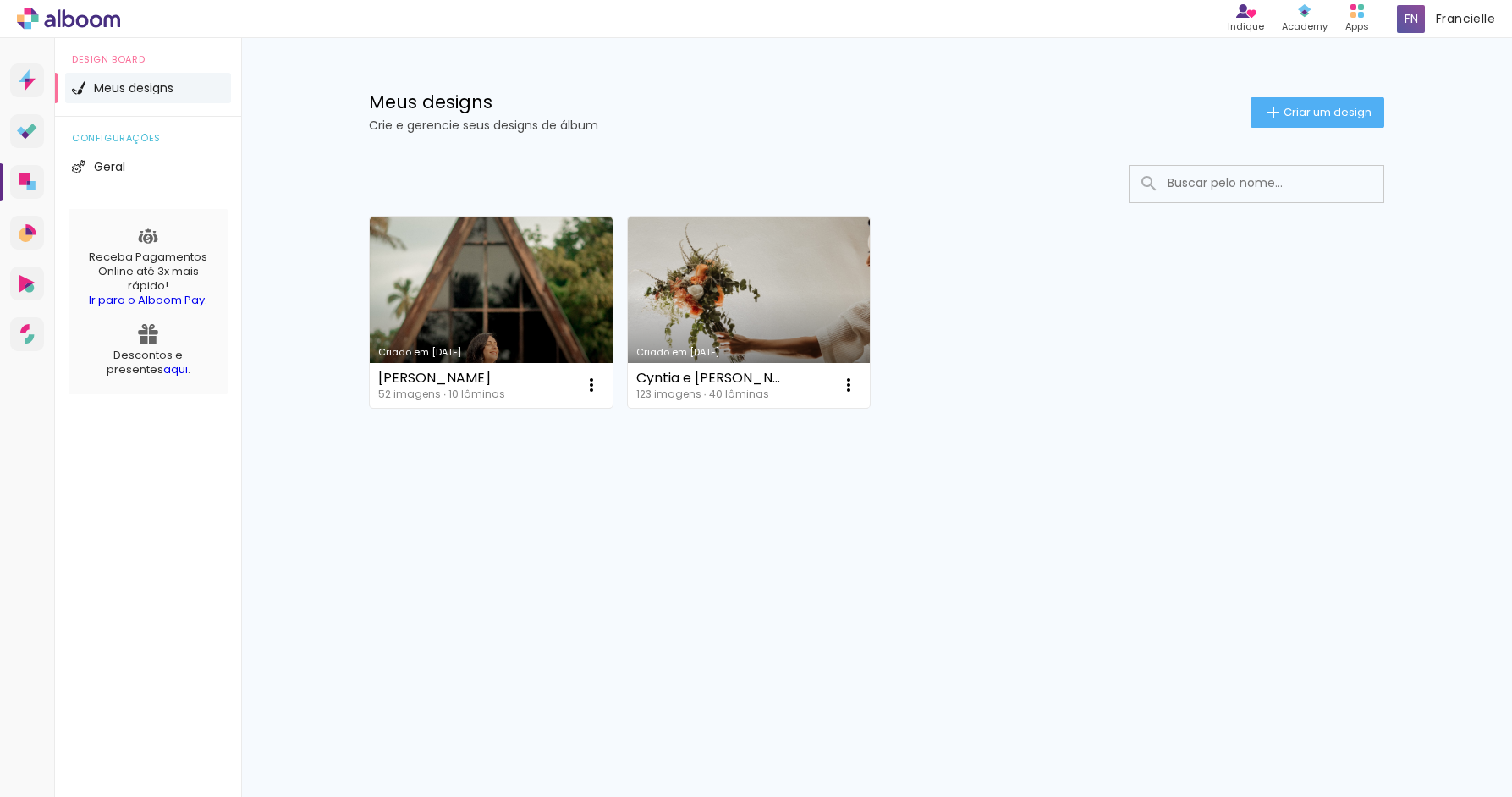
click at [163, 364] on link "aqui" at bounding box center [175, 369] width 24 height 16
